Goal: Find contact information: Obtain details needed to contact an individual or organization

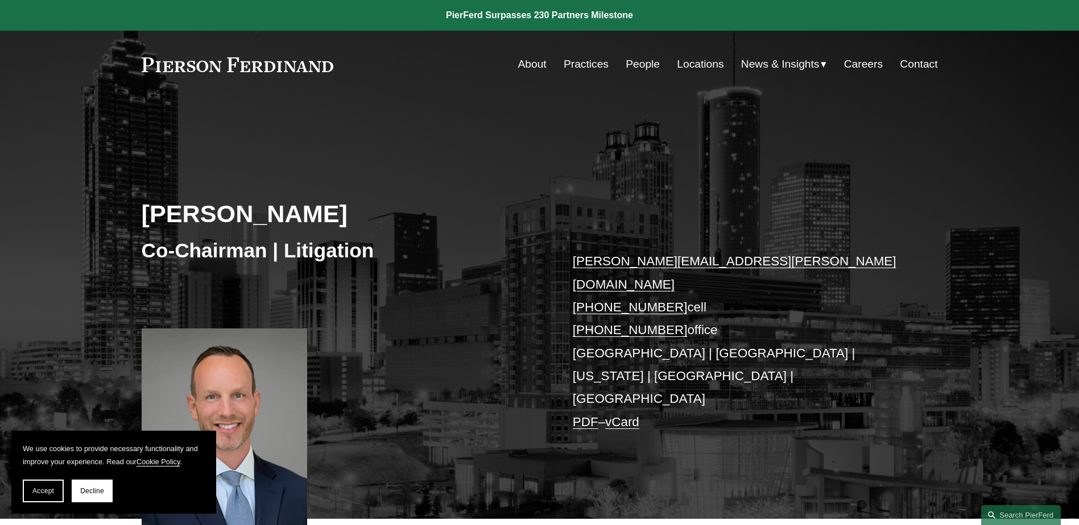
click at [593, 335] on p "joel.ferdinand@pierferd.com +1.404.640.6952 cell +1.770.759.2254 office Atlanta…" at bounding box center [739, 342] width 332 height 184
click at [594, 331] on p "joel.ferdinand@pierferd.com +1.404.640.6952 cell +1.770.759.2254 office Atlanta…" at bounding box center [739, 342] width 332 height 184
click at [639, 415] on link "vCard" at bounding box center [622, 422] width 34 height 14
click at [721, 198] on div "Joel M. Ferdinand Co-Chairman | Litigation joel.ferdinand@pierferd.com +1.404.6…" at bounding box center [539, 325] width 1079 height 389
click at [695, 61] on link "Locations" at bounding box center [700, 64] width 47 height 22
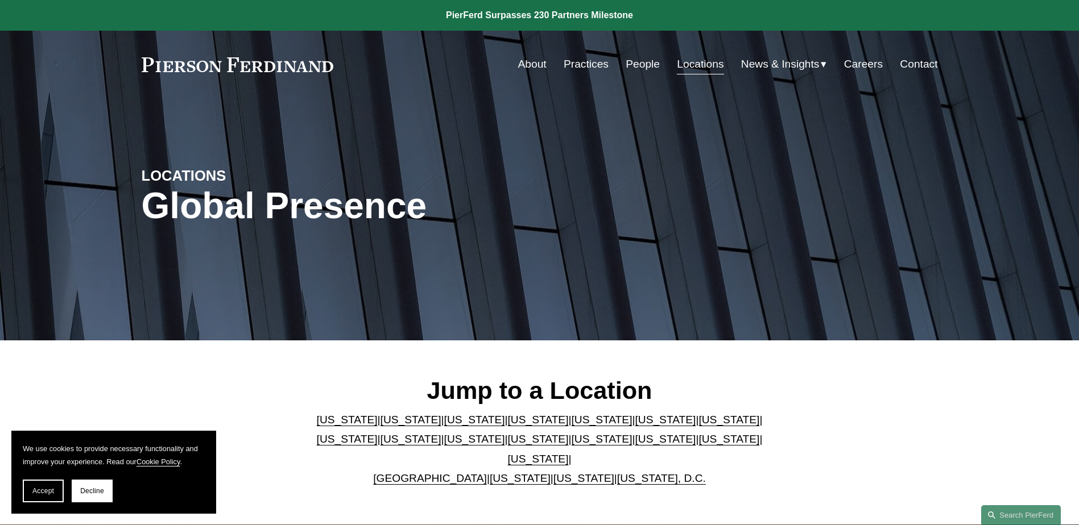
click at [635, 425] on link "[US_STATE]" at bounding box center [665, 420] width 61 height 12
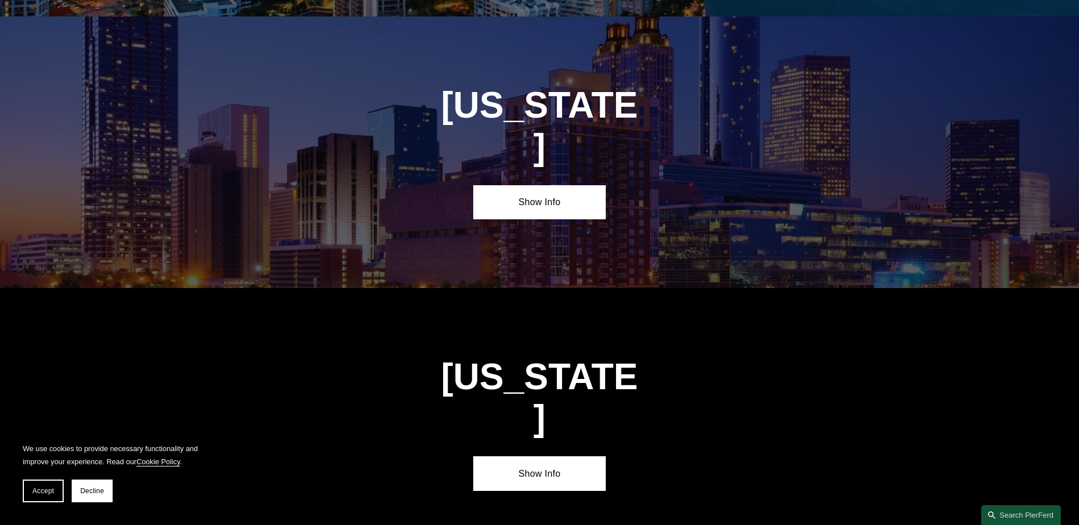
scroll to position [1713, 0]
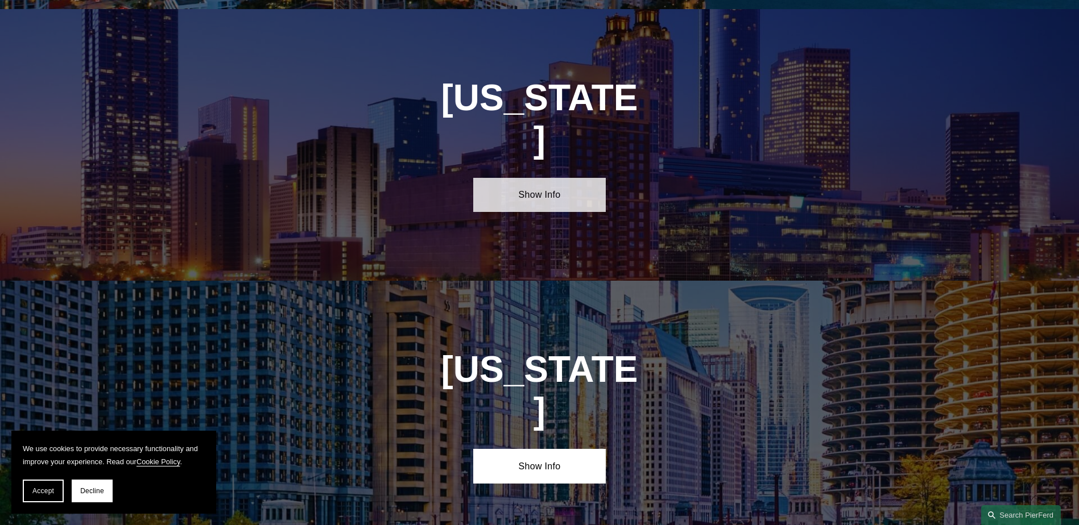
click at [573, 178] on link "Show Info" at bounding box center [539, 195] width 132 height 34
